Goal: Task Accomplishment & Management: Complete application form

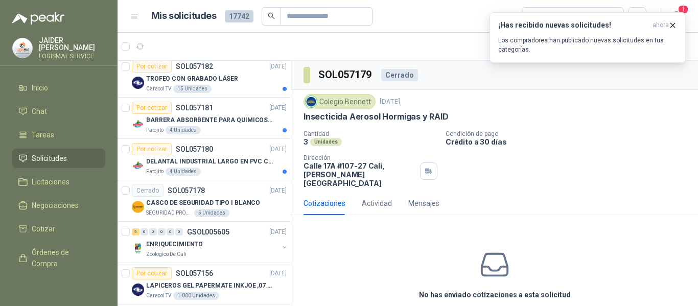
scroll to position [353, 0]
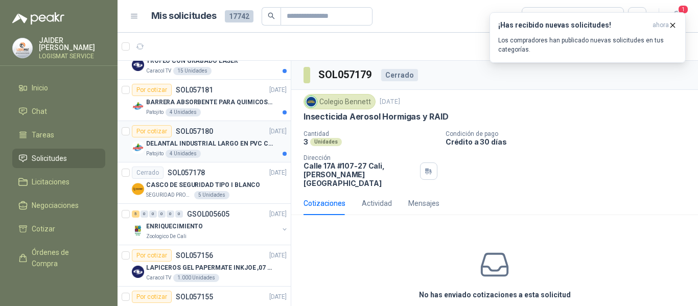
click at [234, 143] on p "DELANTAL INDUSTRIAL LARGO EN PVC COLOR AMARILLO" at bounding box center [209, 144] width 127 height 10
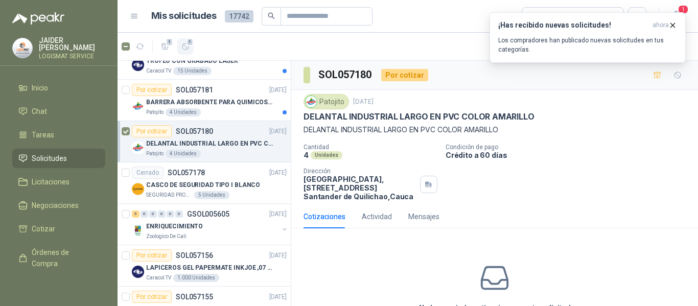
click at [184, 43] on icon "button" at bounding box center [185, 46] width 6 height 6
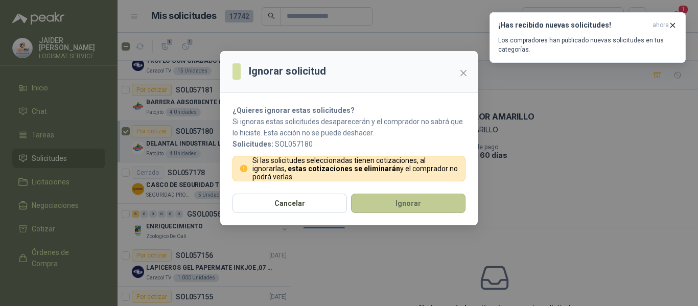
click at [379, 205] on button "Ignorar" at bounding box center [408, 203] width 114 height 19
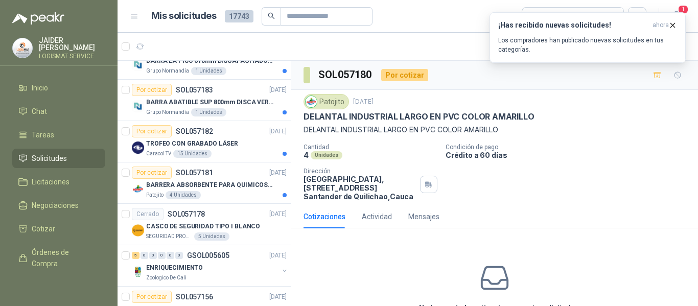
scroll to position [436, 0]
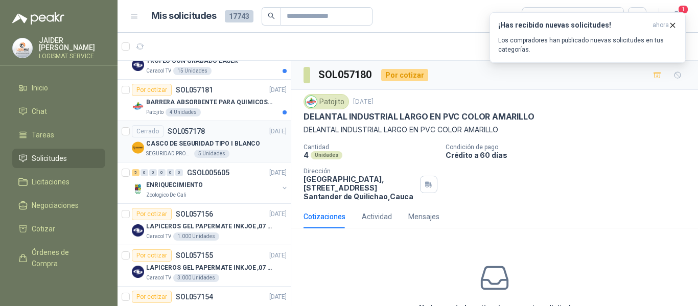
click at [259, 149] on div "CASCO DE SEGURIDAD TIPO I BLANCO" at bounding box center [216, 143] width 140 height 12
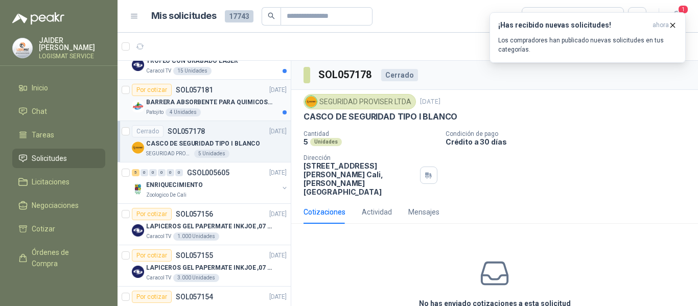
click at [234, 113] on div "Patojito 4 Unidades" at bounding box center [216, 112] width 140 height 8
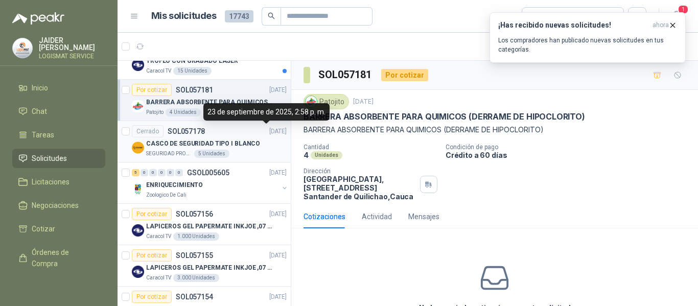
scroll to position [385, 0]
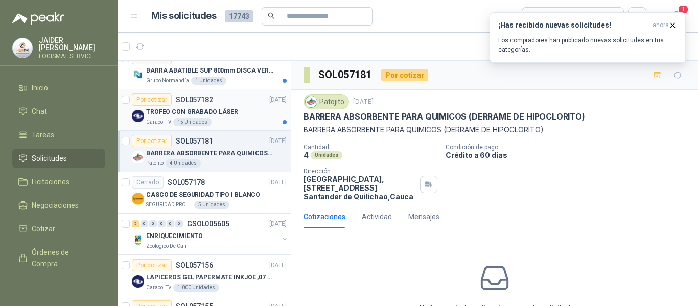
click at [225, 123] on div "Caracol TV 15 Unidades" at bounding box center [216, 122] width 140 height 8
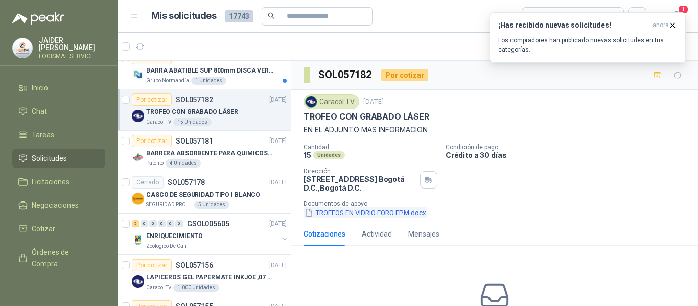
click at [366, 217] on button "TROFEOS EN VIDRIO FORO EPM.docx" at bounding box center [365, 212] width 124 height 11
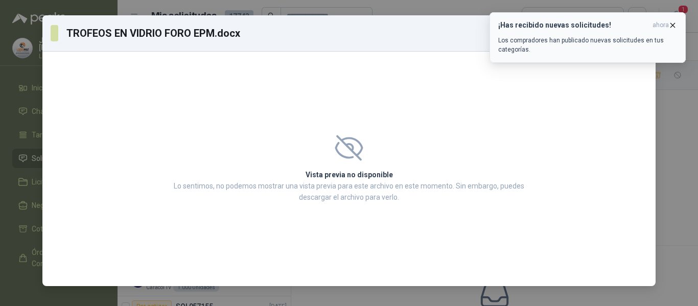
click at [676, 25] on icon "button" at bounding box center [672, 25] width 9 height 9
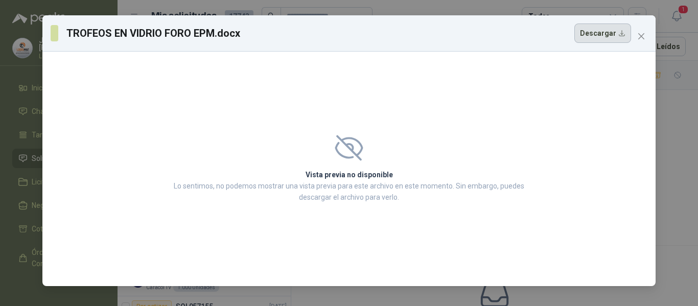
click at [605, 42] on button "Descargar" at bounding box center [602, 32] width 57 height 19
click at [635, 34] on span "Close" at bounding box center [641, 36] width 16 height 8
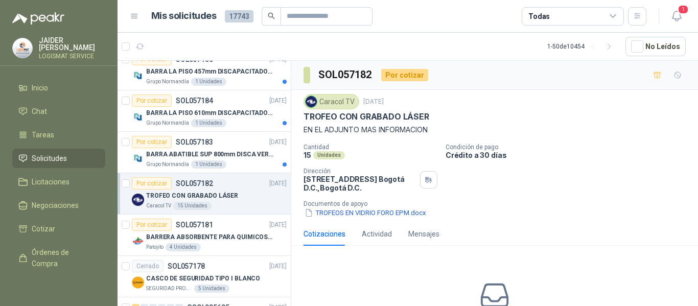
scroll to position [283, 0]
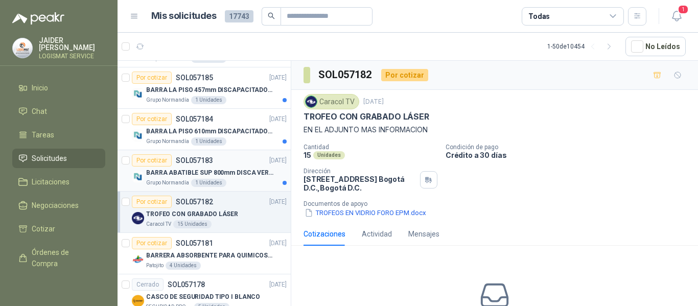
click at [221, 164] on div "Por cotizar SOL057183 [DATE]" at bounding box center [209, 160] width 155 height 12
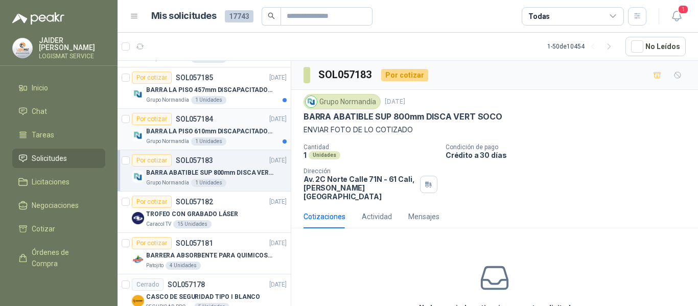
click at [246, 140] on div "Grupo Normandía 1 Unidades" at bounding box center [216, 141] width 140 height 8
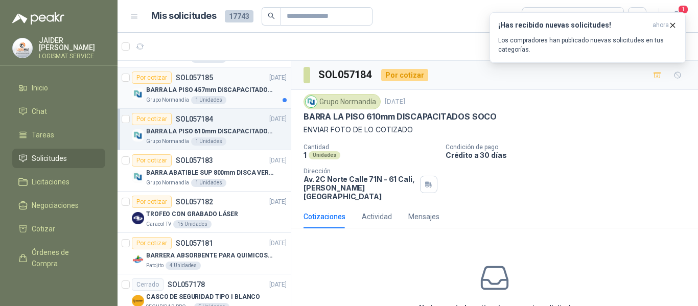
click at [248, 102] on div "Grupo Normandía 1 Unidades" at bounding box center [216, 100] width 140 height 8
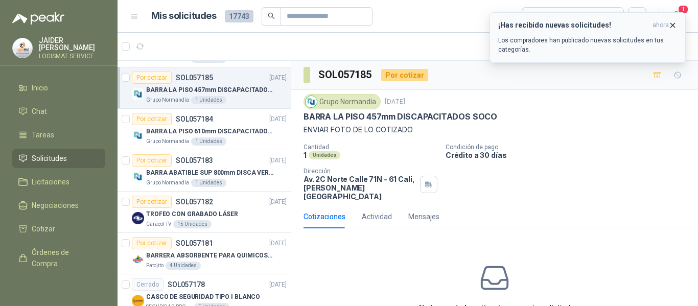
click at [675, 23] on icon "button" at bounding box center [672, 25] width 9 height 9
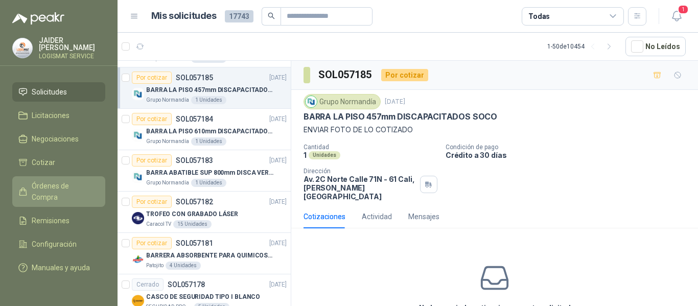
scroll to position [76, 0]
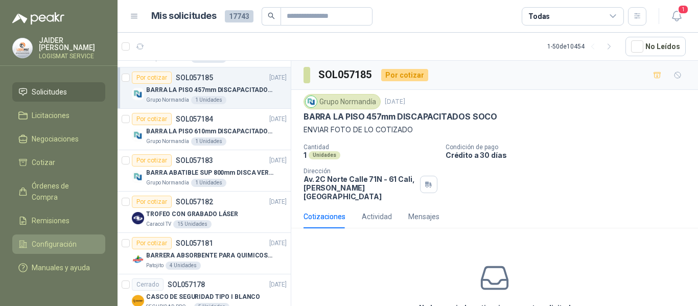
click at [53, 238] on span "Configuración" at bounding box center [54, 243] width 45 height 11
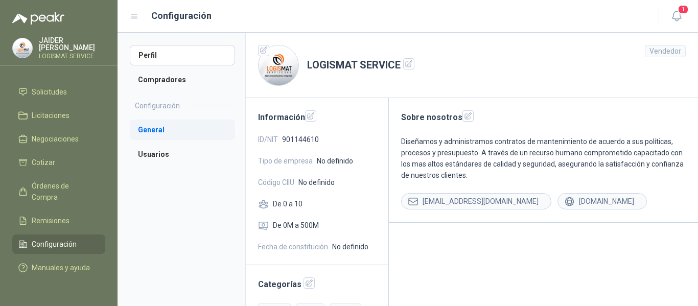
click at [150, 136] on li "General" at bounding box center [182, 129] width 105 height 20
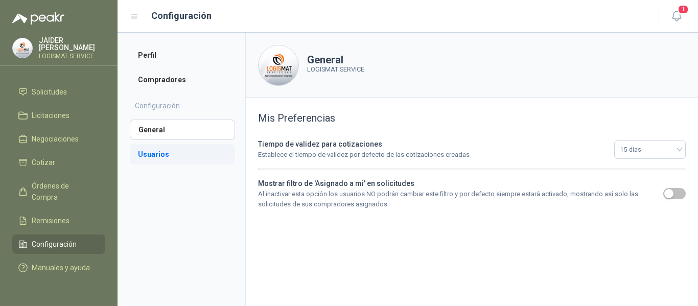
click at [157, 153] on li "Usuarios" at bounding box center [182, 154] width 105 height 20
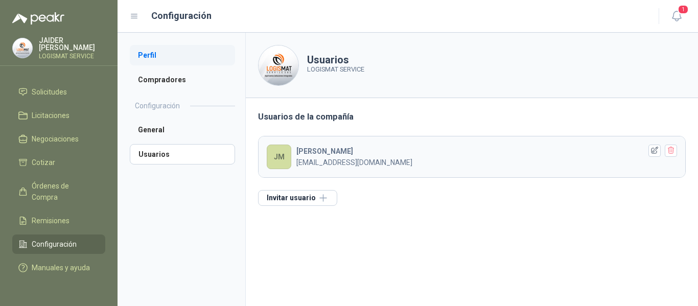
click at [151, 61] on li "Perfil" at bounding box center [182, 55] width 105 height 20
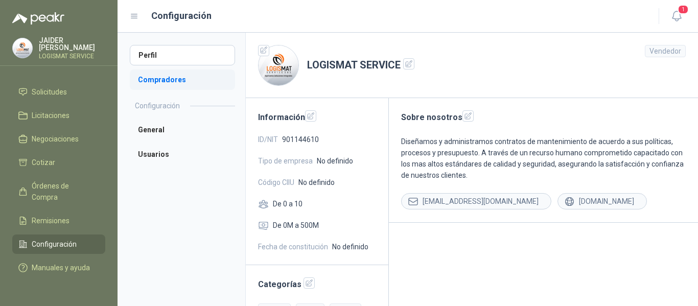
click at [165, 87] on li "Compradores" at bounding box center [182, 79] width 105 height 20
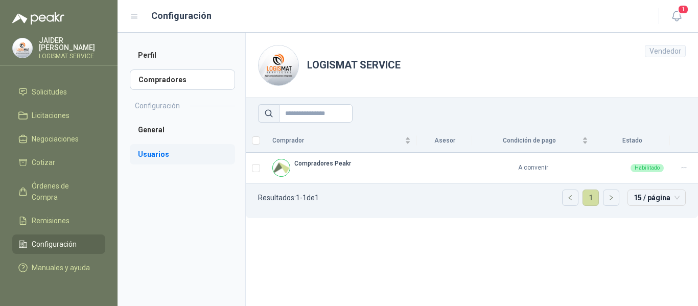
click at [155, 155] on li "Usuarios" at bounding box center [182, 154] width 105 height 20
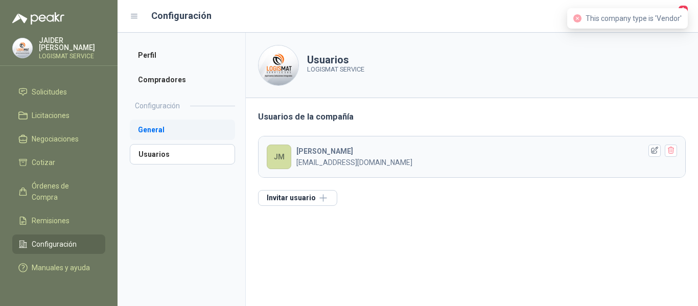
click at [163, 134] on li "General" at bounding box center [182, 129] width 105 height 20
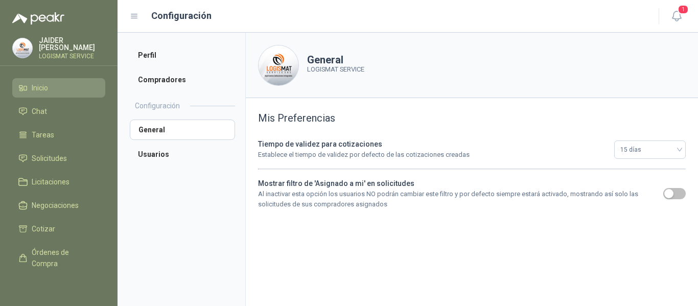
click at [46, 86] on span "Inicio" at bounding box center [40, 87] width 16 height 11
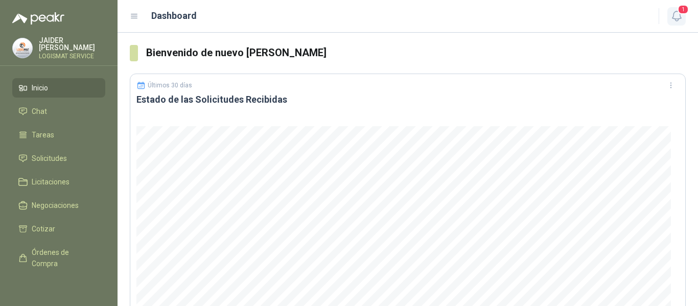
click at [680, 15] on icon "button" at bounding box center [676, 16] width 9 height 10
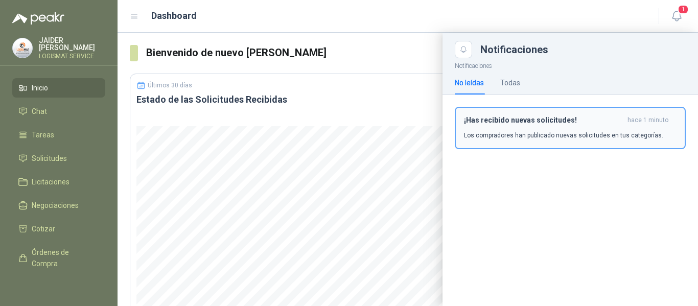
drag, startPoint x: 515, startPoint y: 127, endPoint x: 568, endPoint y: 126, distance: 52.6
click at [568, 126] on div "¡Has recibido nuevas solicitudes! hace 1 minuto Los compradores han publicado n…" at bounding box center [570, 128] width 212 height 24
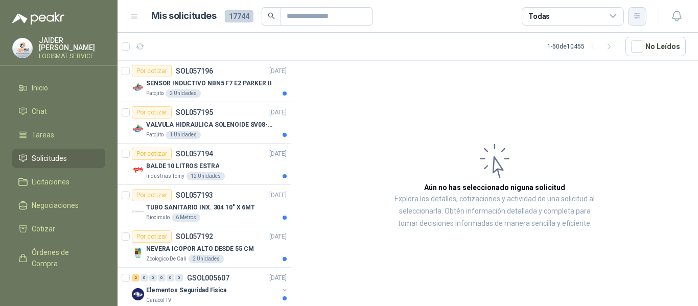
click at [640, 20] on icon "button" at bounding box center [637, 16] width 9 height 9
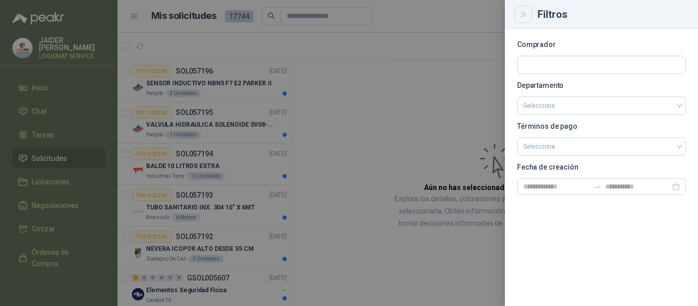
click at [523, 15] on icon "Close" at bounding box center [522, 14] width 5 height 5
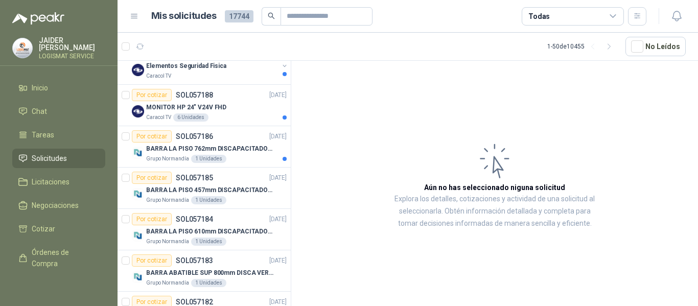
scroll to position [255, 0]
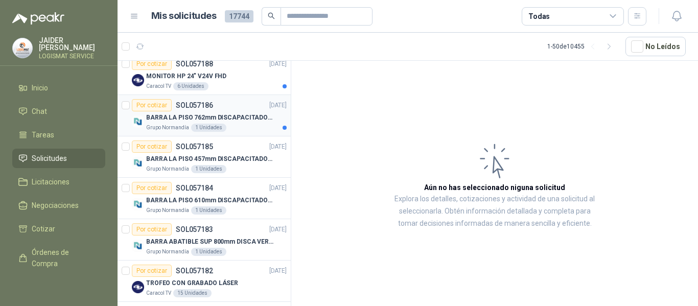
click at [240, 123] on div "BARRA LA PISO 762mm DISCAPACITADOS SOCO" at bounding box center [216, 117] width 140 height 12
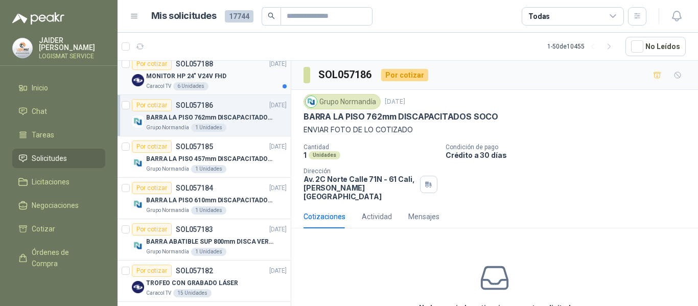
click at [241, 78] on div "MONITOR HP 24" V24V FHD" at bounding box center [216, 76] width 140 height 12
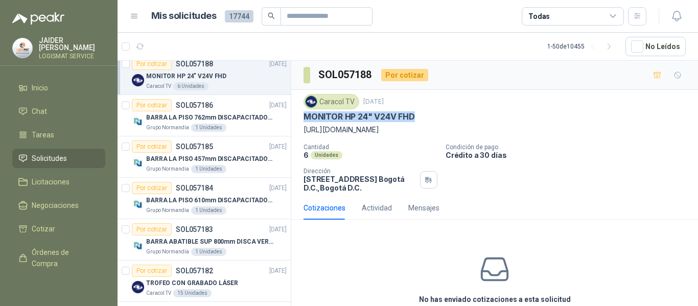
drag, startPoint x: 419, startPoint y: 114, endPoint x: 303, endPoint y: 117, distance: 116.0
click at [303, 117] on div "MONITOR HP 24" V24V FHD" at bounding box center [494, 116] width 382 height 11
copy p "MONITOR HP 24" V24V FHD"
drag, startPoint x: 650, startPoint y: 130, endPoint x: 293, endPoint y: 129, distance: 357.5
click at [293, 129] on div "Caracol TV [DATE] MONITOR HP 24" V24V FHD [URL][DOMAIN_NAME] Cantidad 6 Unidade…" at bounding box center [494, 143] width 406 height 106
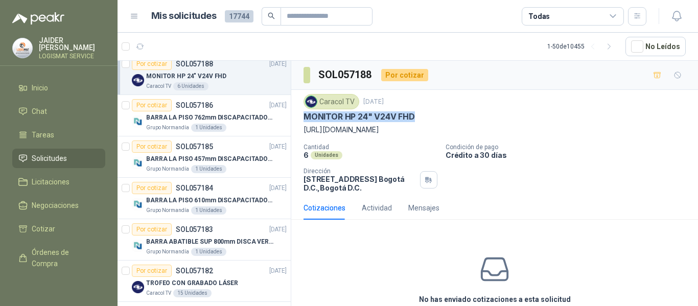
copy p "[URL][DOMAIN_NAME]"
drag, startPoint x: 418, startPoint y: 115, endPoint x: 307, endPoint y: 117, distance: 110.8
click at [320, 117] on div "MONITOR HP 24" V24V FHD" at bounding box center [494, 116] width 382 height 11
drag, startPoint x: 302, startPoint y: 117, endPoint x: 414, endPoint y: 112, distance: 112.4
click at [414, 112] on div "Caracol TV [DATE] MONITOR HP 24" V24V FHD [URL][DOMAIN_NAME] Cantidad 6 Unidade…" at bounding box center [494, 143] width 406 height 106
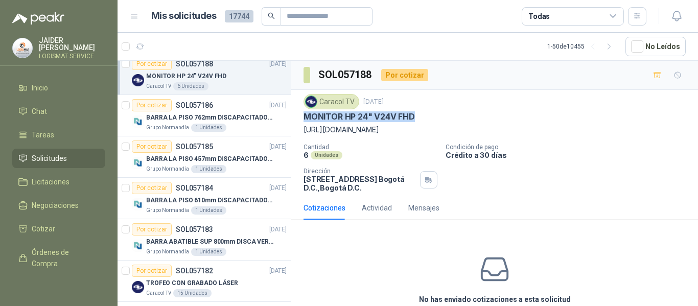
copy p "MONITOR HP 24" V24V FHD"
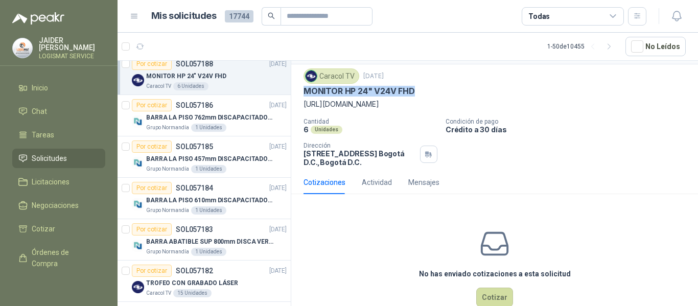
scroll to position [49, 0]
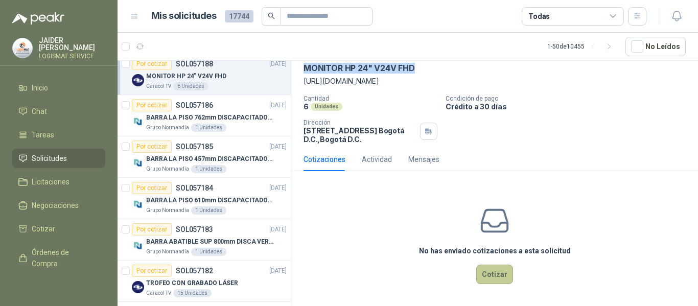
click at [486, 271] on button "Cotizar" at bounding box center [494, 274] width 37 height 19
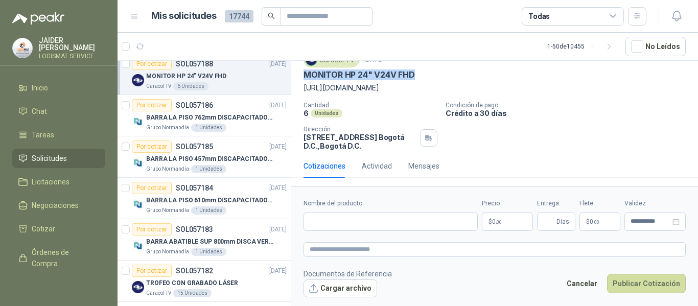
scroll to position [42, 0]
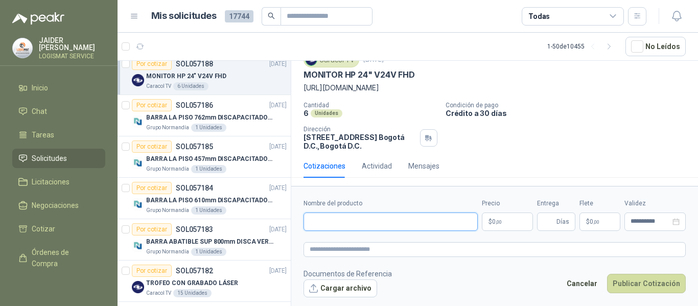
click at [330, 224] on input "Nombre del producto" at bounding box center [390, 221] width 174 height 18
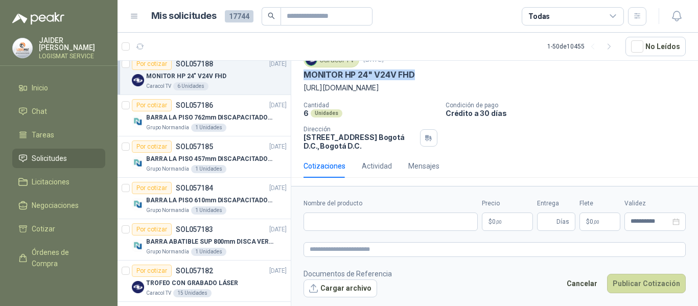
drag, startPoint x: 417, startPoint y: 76, endPoint x: 295, endPoint y: 74, distance: 122.6
click at [295, 74] on div "Caracol TV [DATE] MONITOR HP 24" V24V FHD [URL][DOMAIN_NAME] Cantidad 6 Unidade…" at bounding box center [494, 101] width 406 height 106
copy p "MONITOR HP 24" V24V FHD"
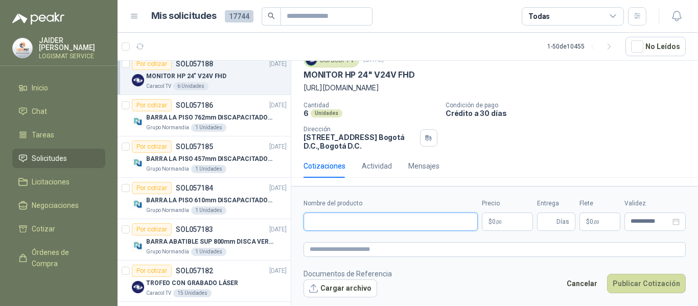
click at [358, 218] on input "Nombre del producto" at bounding box center [390, 221] width 174 height 18
paste input "**********"
type input "**********"
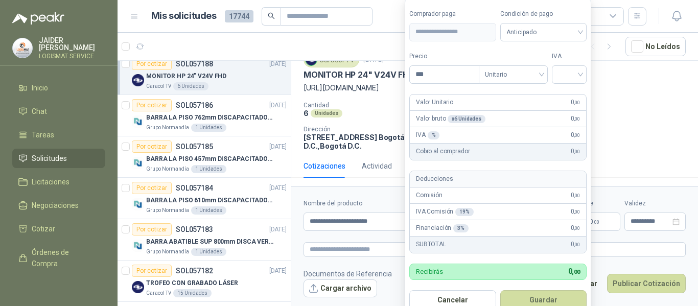
click at [507, 223] on body "[PERSON_NAME] LOGISMAT SERVICE Inicio Chat Tareas Solicitudes Licitaciones Nego…" at bounding box center [349, 153] width 698 height 306
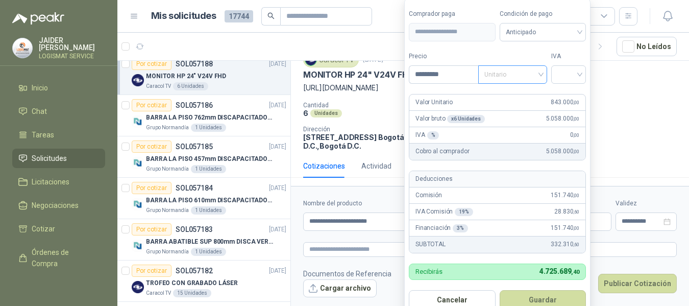
click at [533, 74] on span "Unitario" at bounding box center [513, 74] width 57 height 15
type input "*********"
click at [570, 75] on input "search" at bounding box center [569, 73] width 22 height 15
click at [577, 95] on div "19%" at bounding box center [571, 95] width 19 height 11
click at [537, 291] on button "Guardar" at bounding box center [545, 299] width 88 height 19
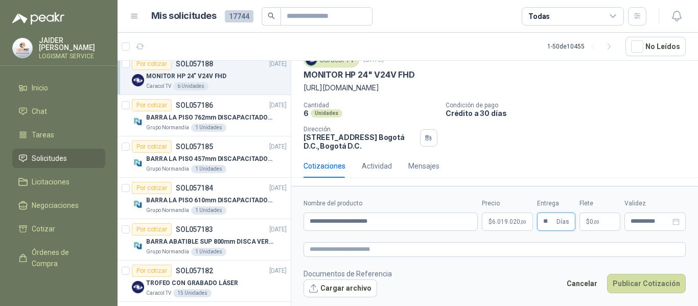
type input "**"
click at [540, 265] on form "**********" at bounding box center [494, 248] width 406 height 124
click at [631, 282] on button "Publicar Cotización" at bounding box center [646, 283] width 79 height 19
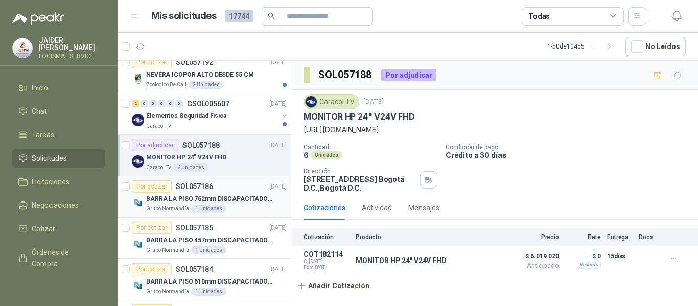
scroll to position [153, 0]
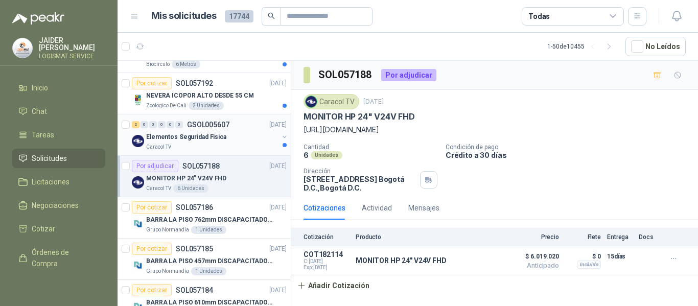
click at [221, 130] on div "2 0 0 0 0 0 GSOL005607 [DATE]" at bounding box center [210, 124] width 157 height 12
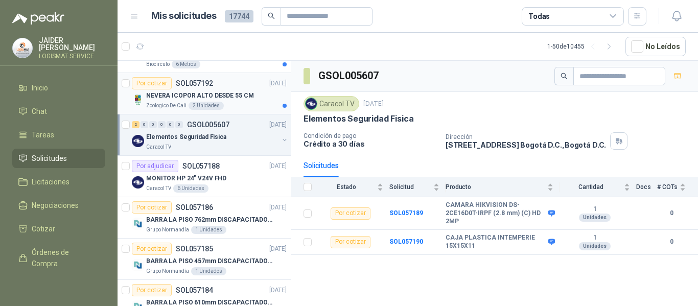
click at [240, 99] on p "NEVERA ICOPOR ALTO DESDE 55 CM" at bounding box center [199, 96] width 107 height 10
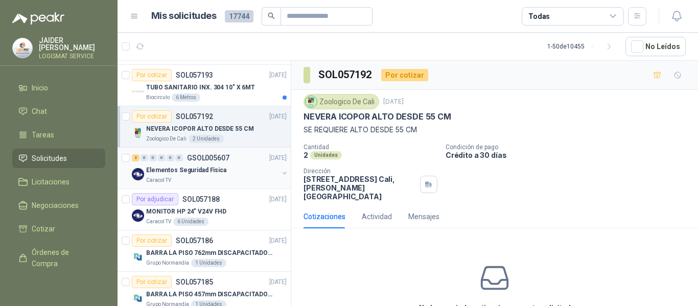
scroll to position [102, 0]
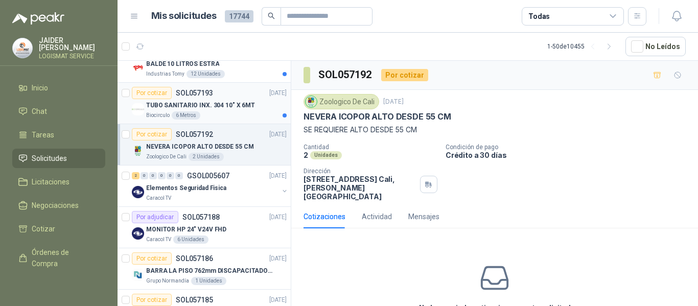
click at [221, 111] on div "TUBO SANITARIO INX. 304 10" X 6MT" at bounding box center [216, 105] width 140 height 12
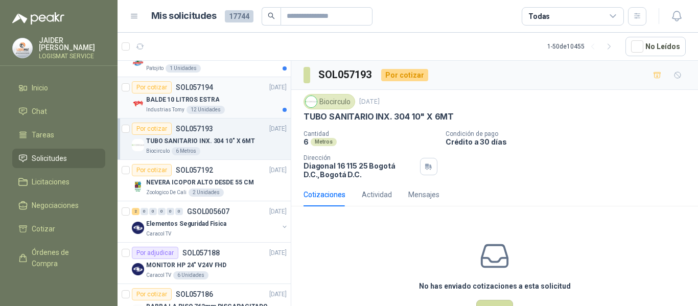
scroll to position [51, 0]
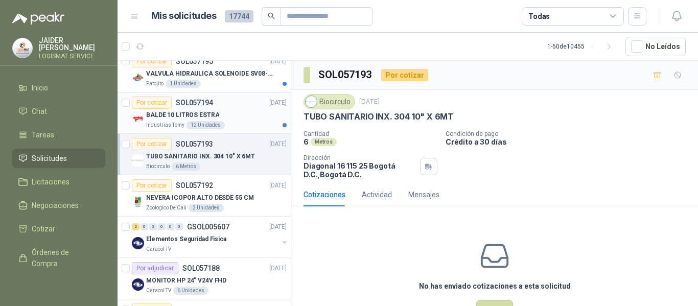
click at [219, 109] on div "BALDE 10 LITROS ESTRA" at bounding box center [216, 115] width 140 height 12
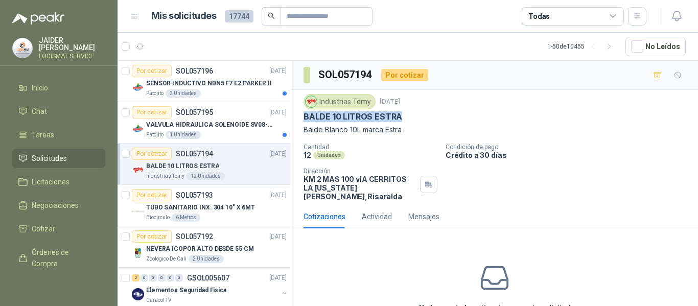
drag, startPoint x: 398, startPoint y: 117, endPoint x: 295, endPoint y: 115, distance: 103.2
click at [295, 115] on div "Industrias Tomy [DATE] BALDE 10 LITROS ESTRA Balde Blanco 10L marca Estra Canti…" at bounding box center [494, 147] width 406 height 115
copy p "BALDE 10 LITROS ESTRA"
